Goal: Information Seeking & Learning: Learn about a topic

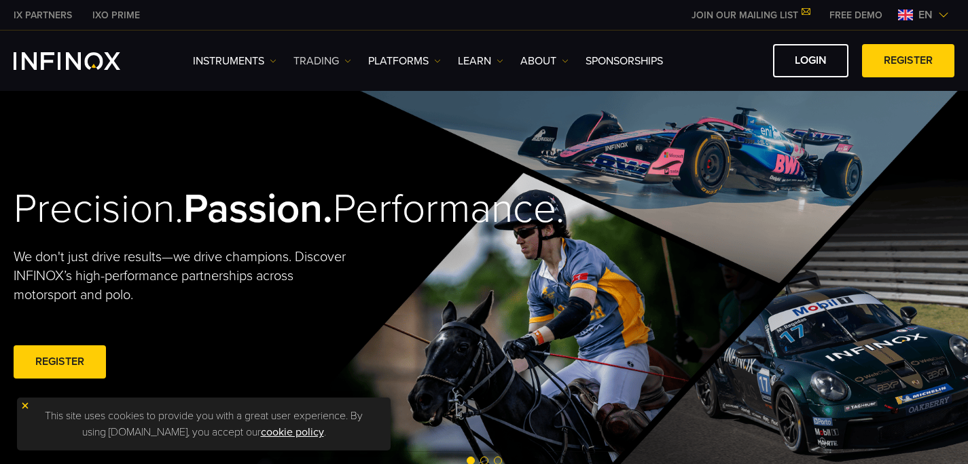
click at [345, 63] on img at bounding box center [347, 61] width 7 height 7
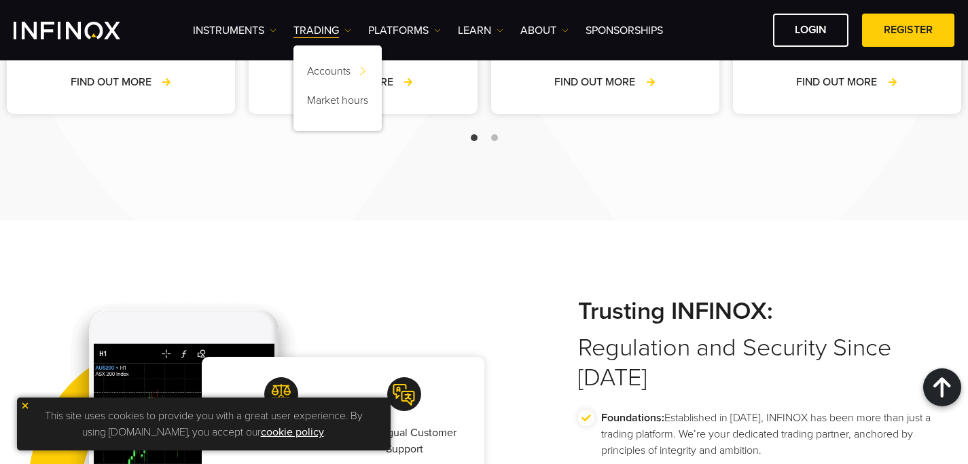
scroll to position [2208, 0]
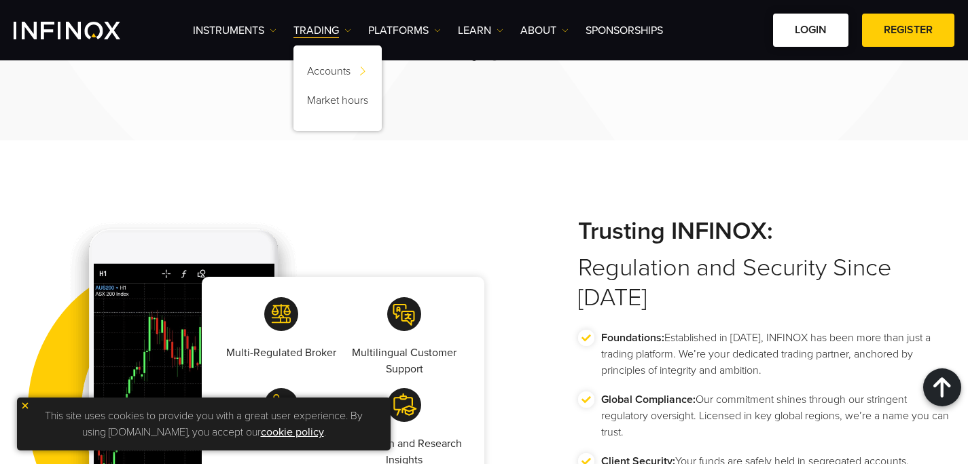
click at [792, 37] on link "LOGIN" at bounding box center [810, 30] width 75 height 33
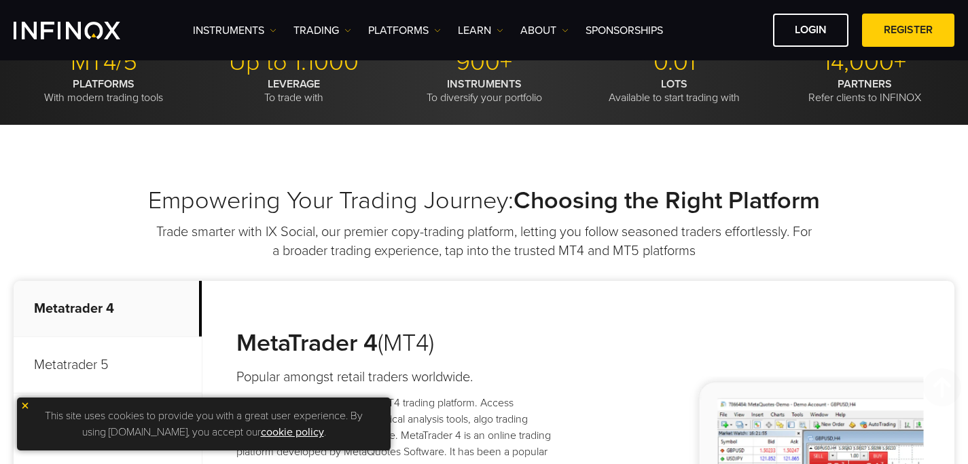
scroll to position [414, 0]
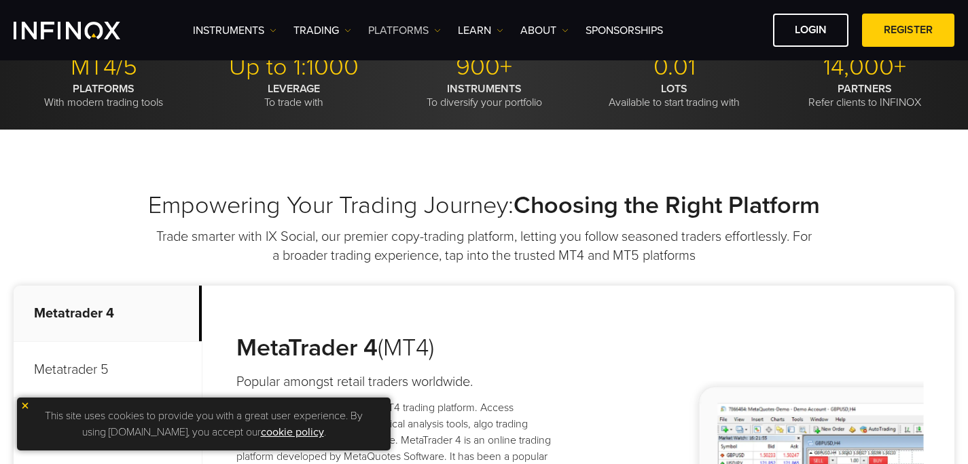
click at [420, 33] on link "PLATFORMS" at bounding box center [404, 30] width 73 height 16
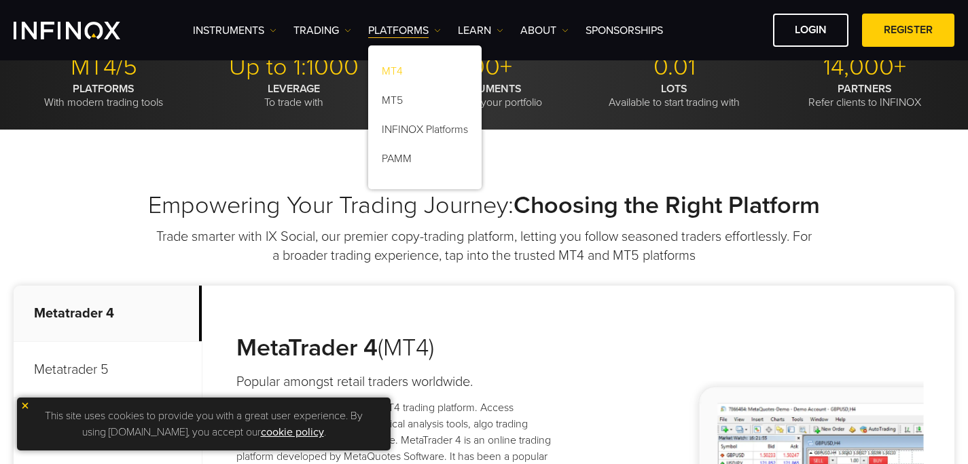
scroll to position [0, 0]
click at [397, 70] on link "MT4" at bounding box center [424, 73] width 113 height 29
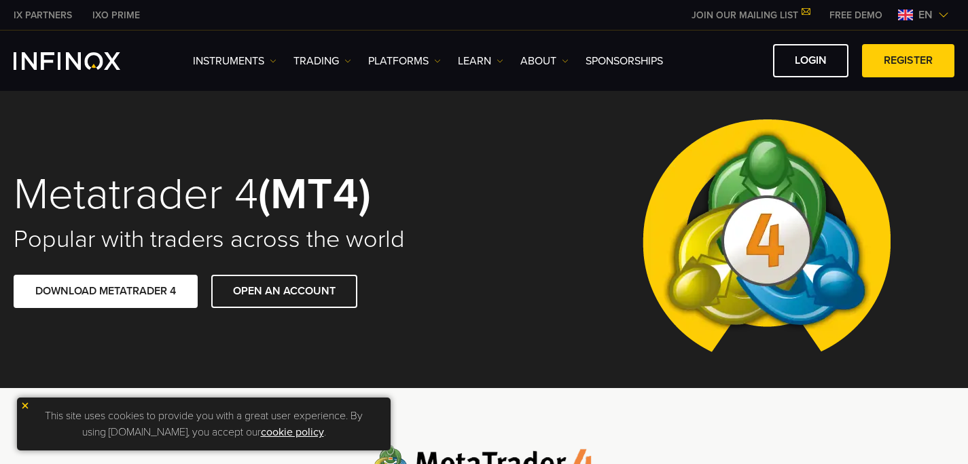
click at [285, 291] on span at bounding box center [285, 291] width 0 height 0
